Goal: Information Seeking & Learning: Understand process/instructions

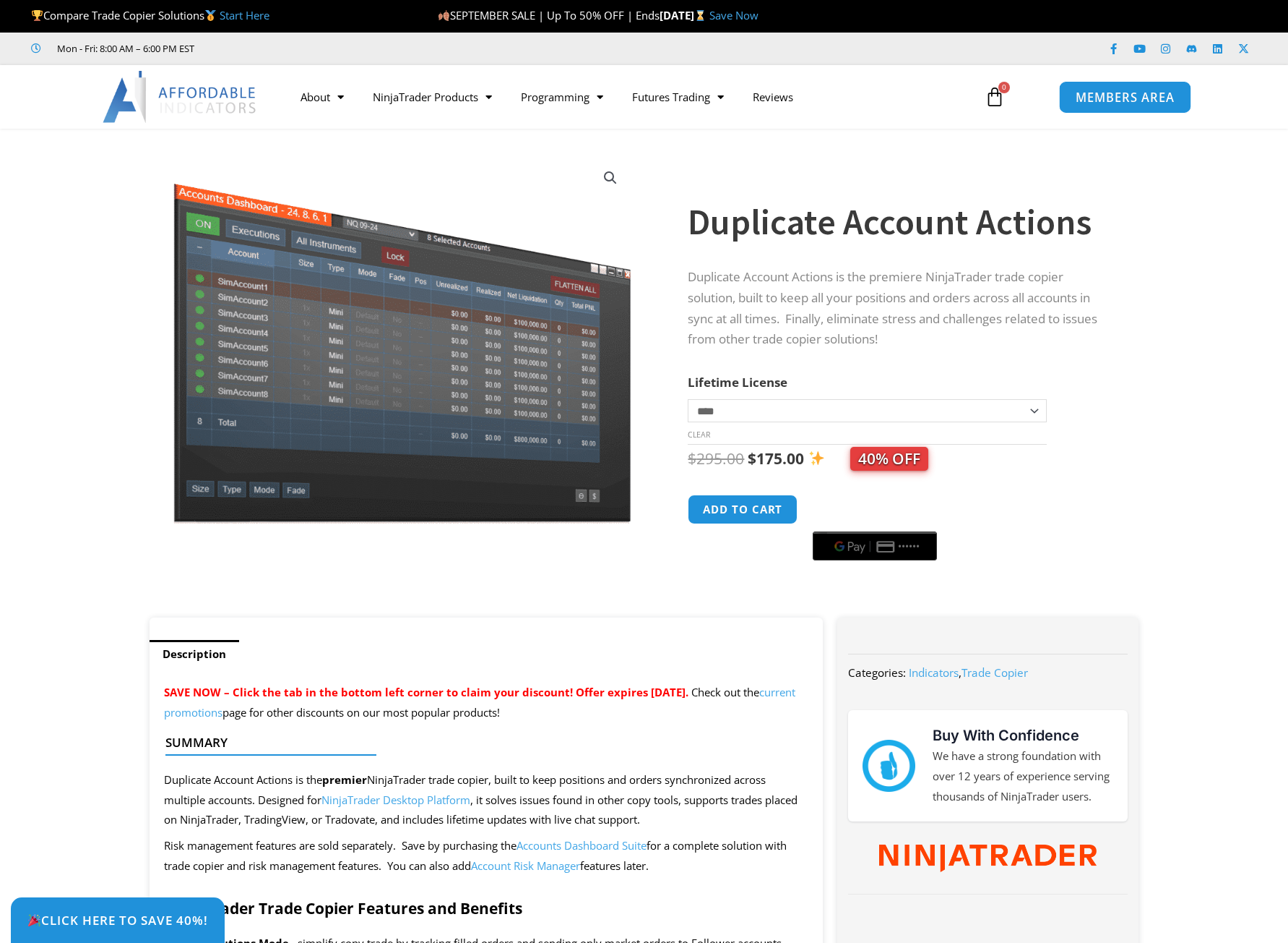
click at [1144, 102] on span "MEMBERS AREA" at bounding box center [1125, 97] width 99 height 12
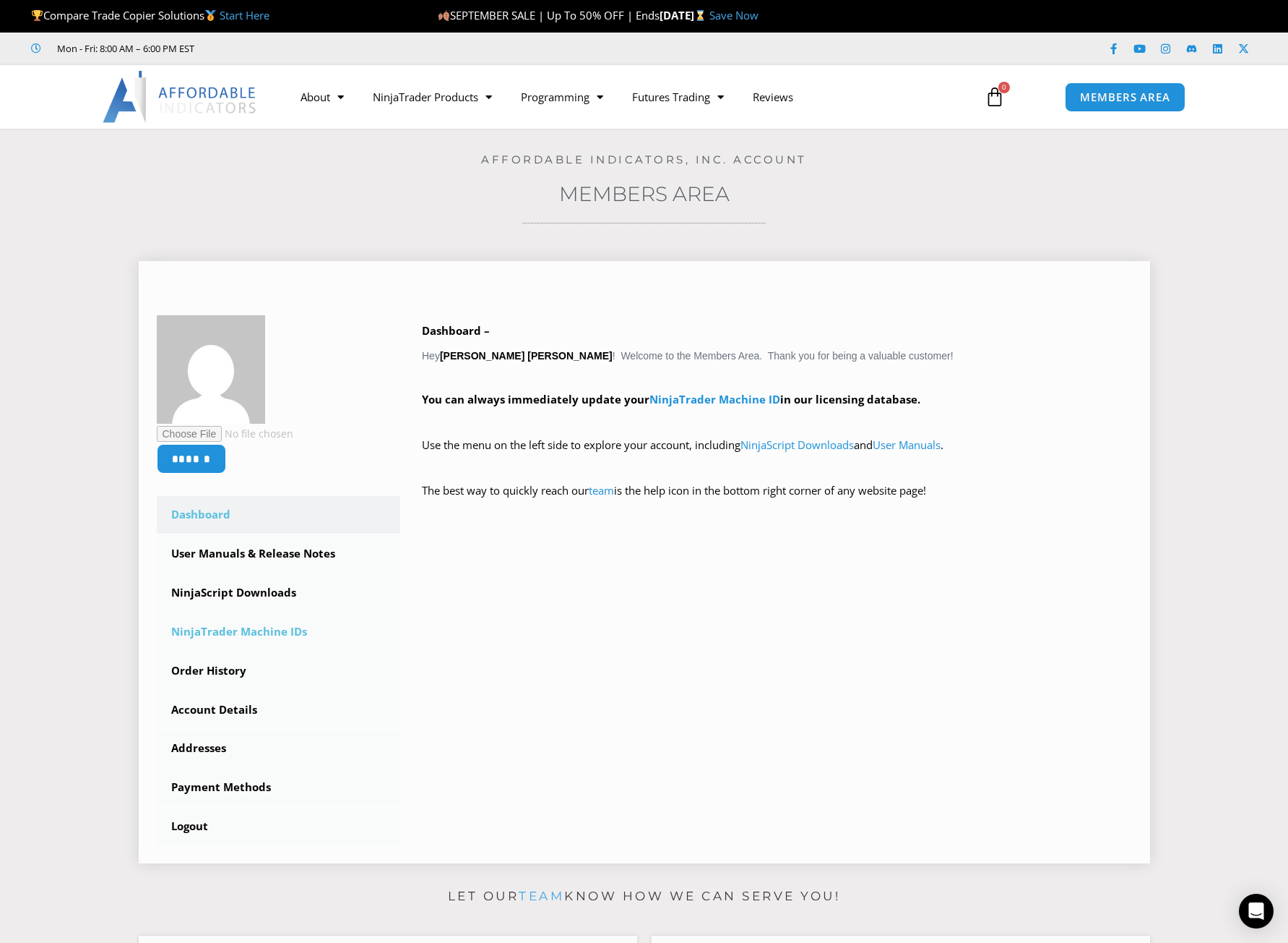
click at [210, 631] on link "NinjaTrader Machine IDs" at bounding box center [279, 632] width 244 height 38
click at [223, 581] on link "NinjaScript Downloads" at bounding box center [279, 593] width 244 height 38
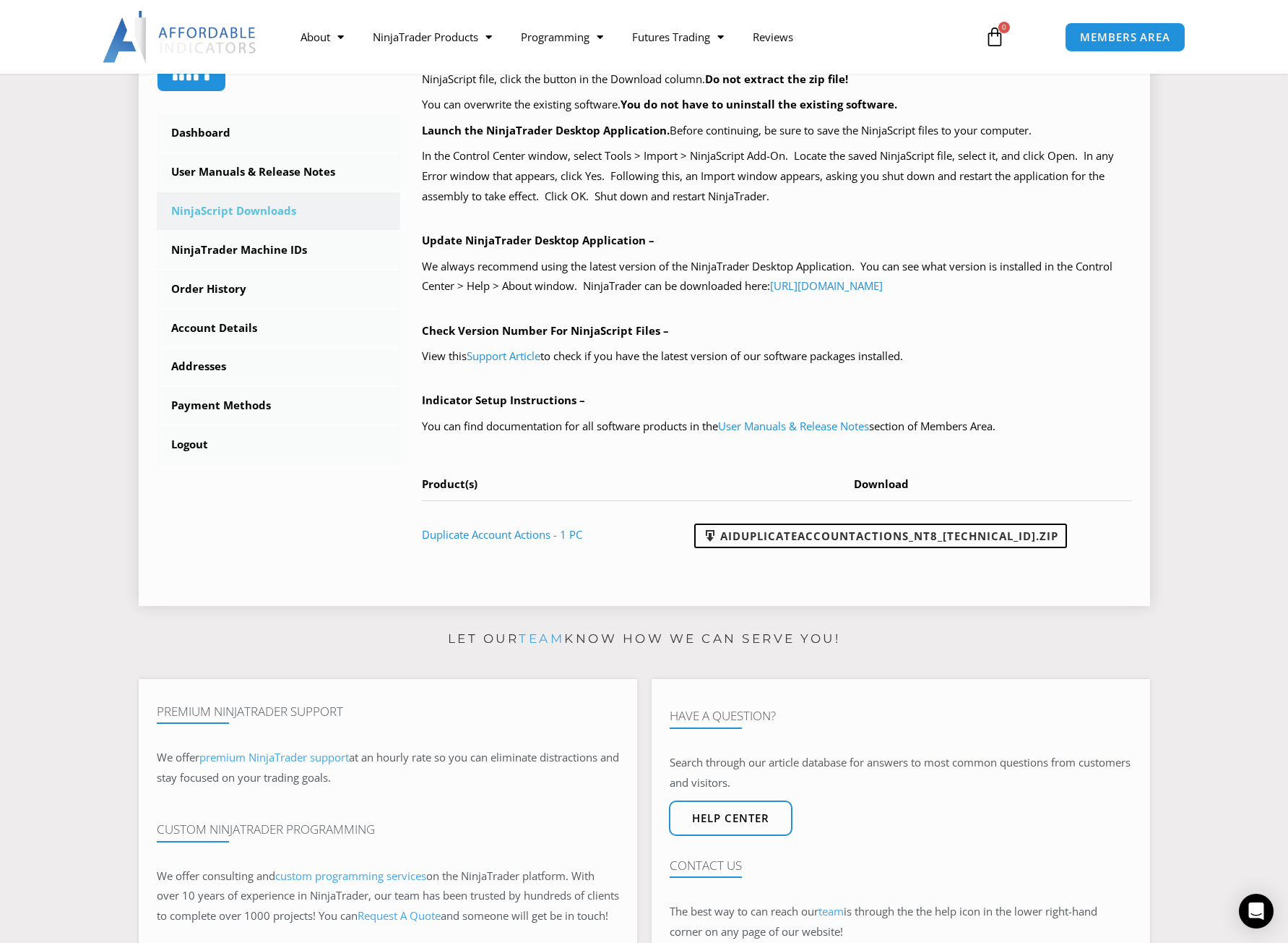
scroll to position [362, 0]
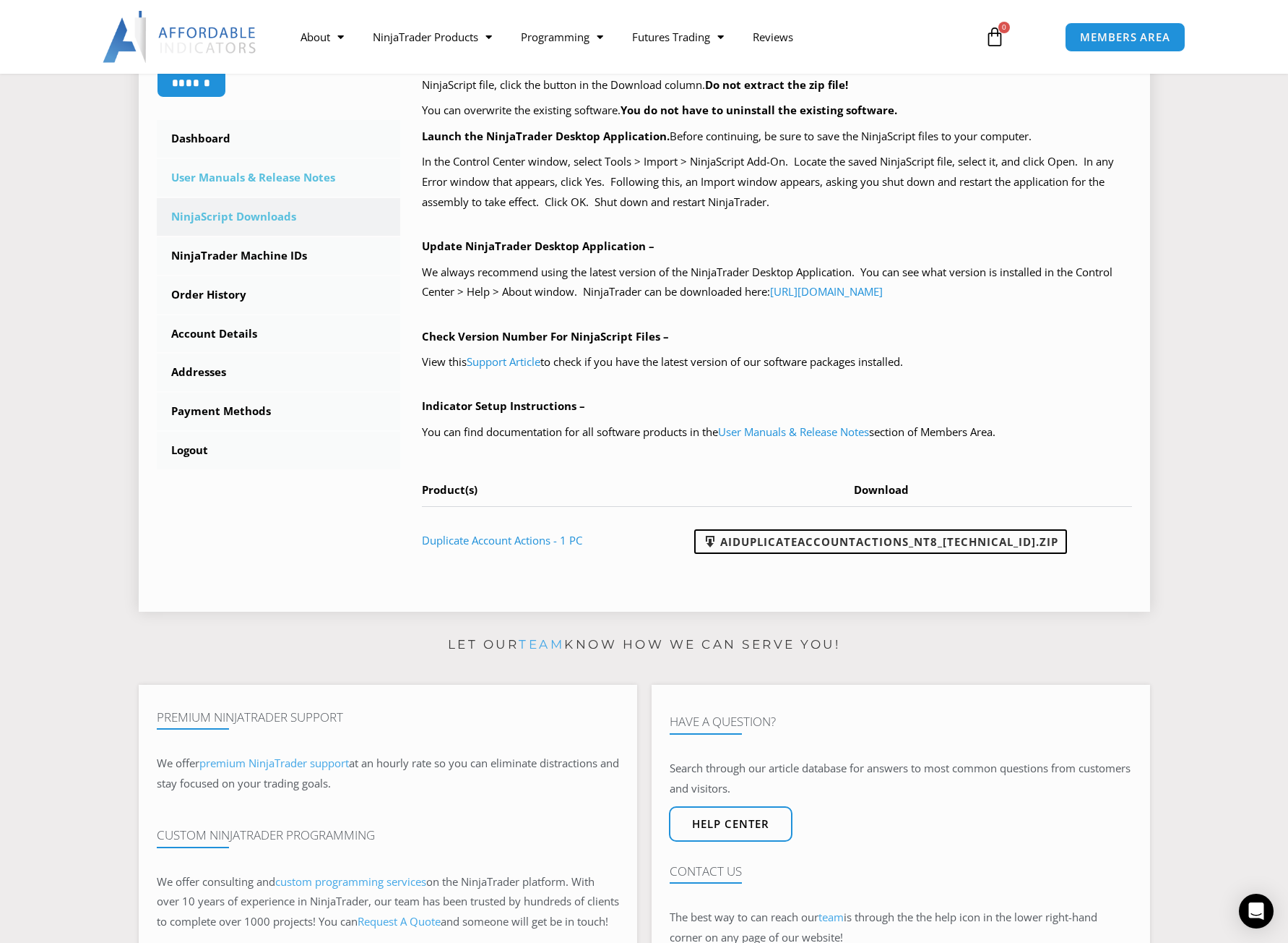
click at [252, 183] on link "User Manuals & Release Notes" at bounding box center [279, 178] width 244 height 38
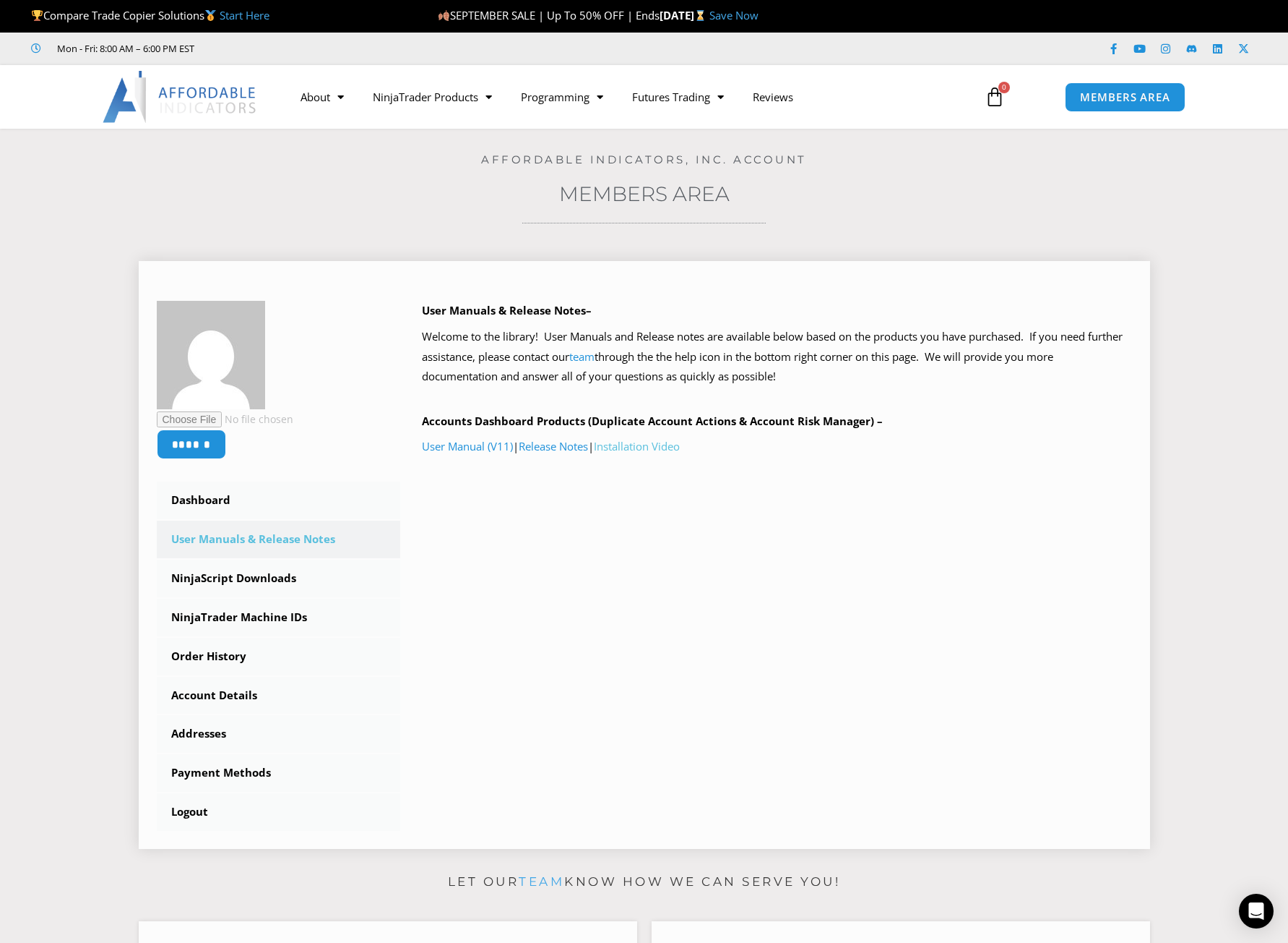
click at [653, 451] on link "Installation Video" at bounding box center [636, 445] width 86 height 15
